Goal: Task Accomplishment & Management: Manage account settings

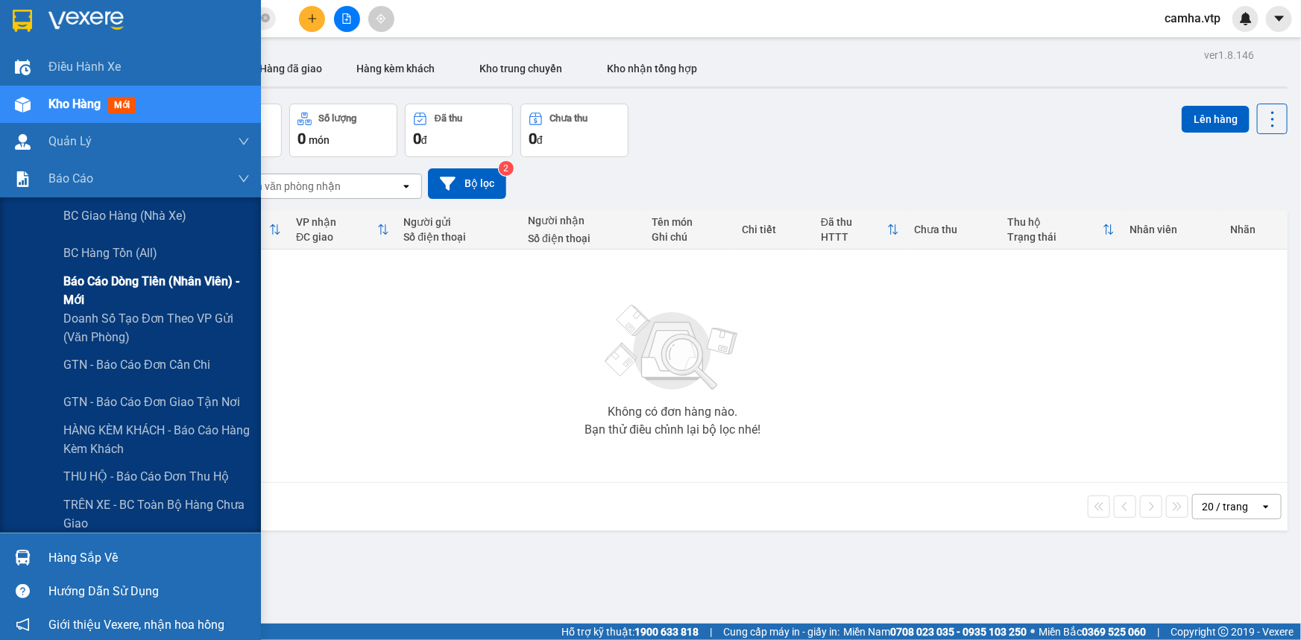
click at [120, 285] on span "Báo cáo dòng tiền (nhân viên) - mới" at bounding box center [156, 290] width 186 height 37
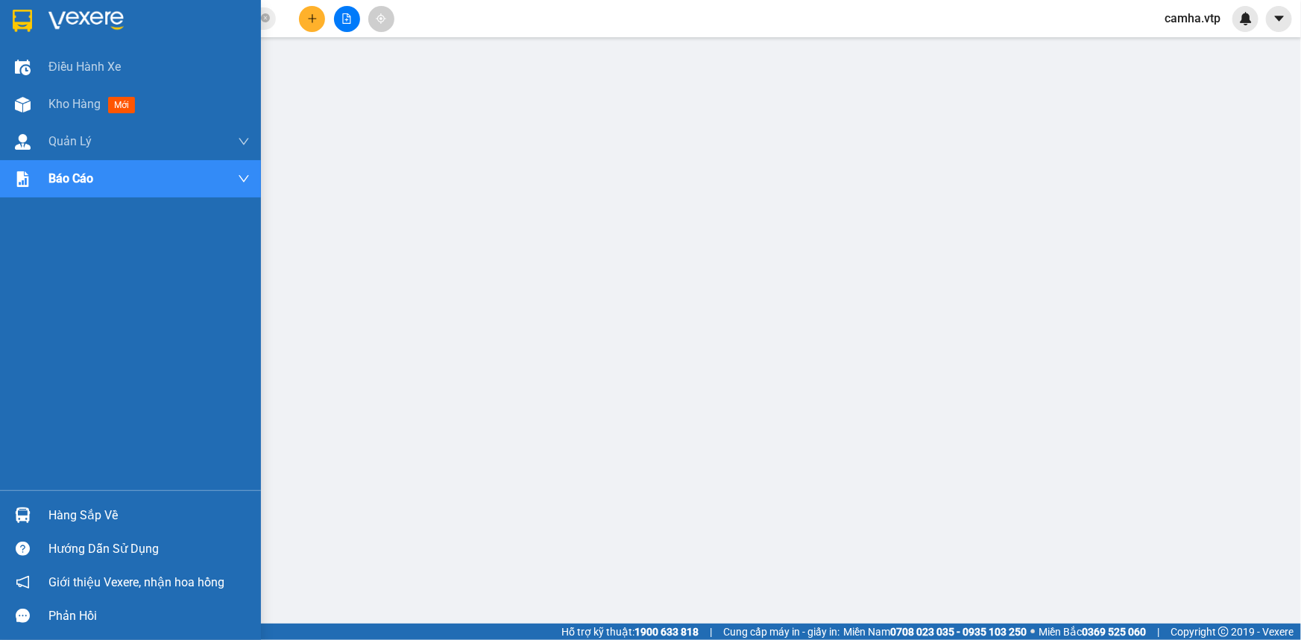
click at [22, 22] on img at bounding box center [22, 21] width 19 height 22
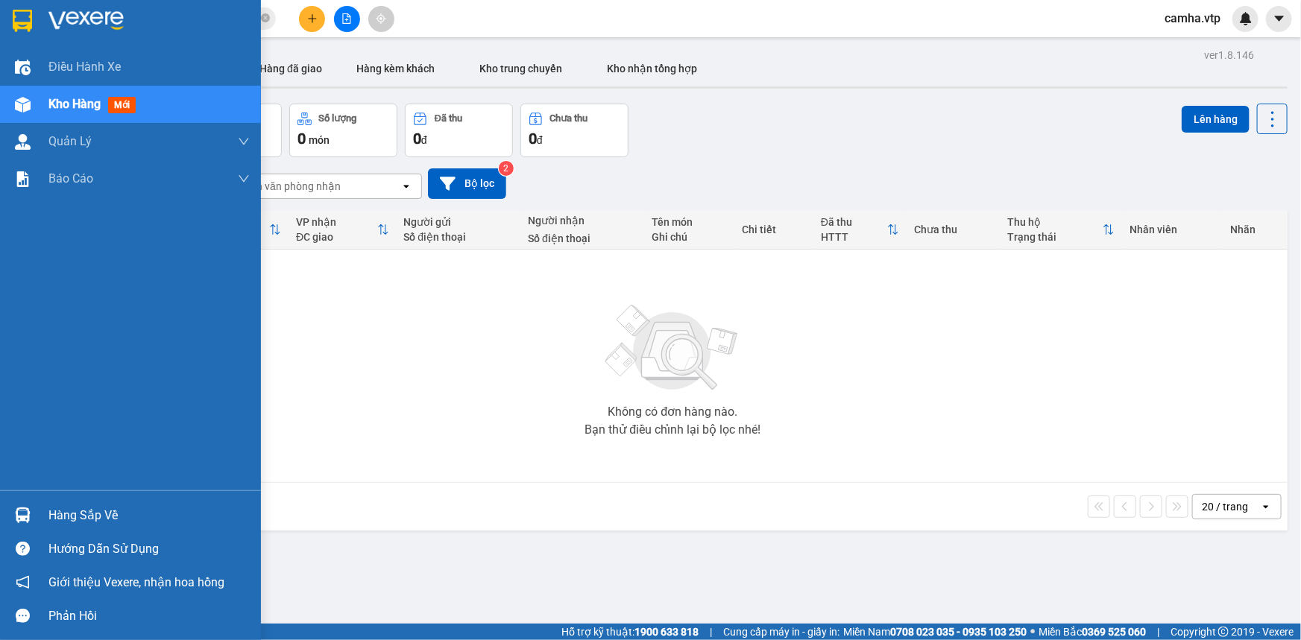
click at [19, 16] on img at bounding box center [22, 21] width 19 height 22
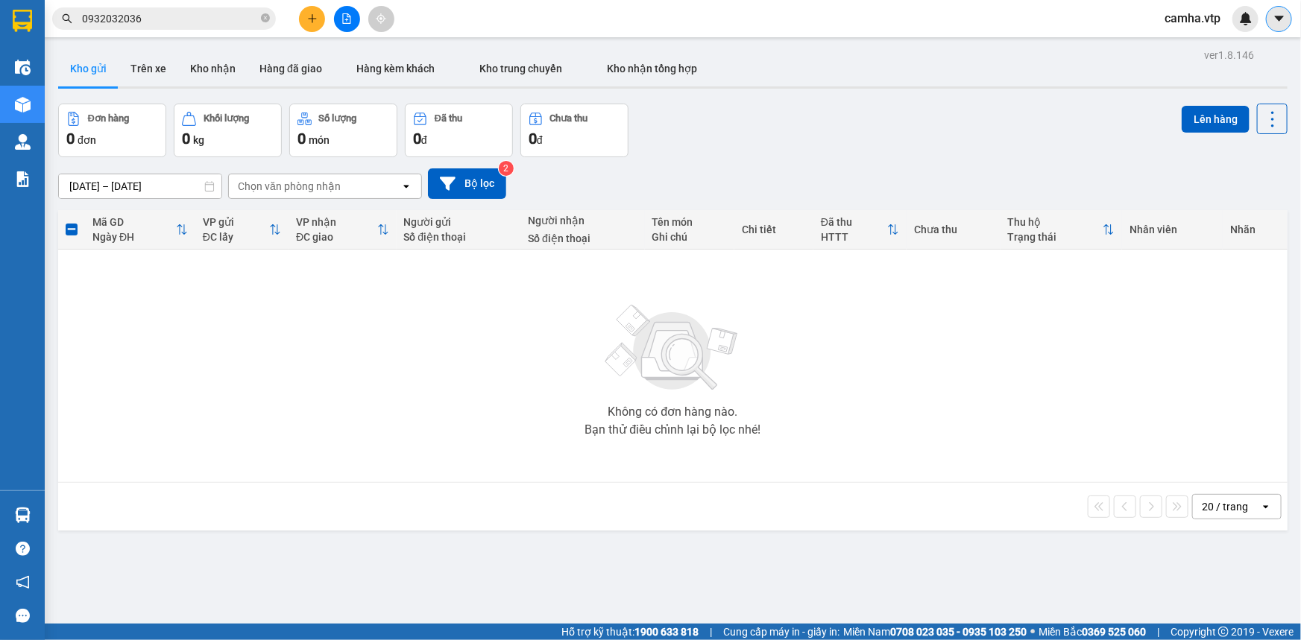
click at [1274, 22] on icon "caret-down" at bounding box center [1278, 18] width 13 height 13
click at [1194, 21] on span "camha.vtp" at bounding box center [1192, 18] width 80 height 19
click at [1183, 48] on span "Đăng xuất" at bounding box center [1207, 46] width 63 height 16
